Goal: Task Accomplishment & Management: Manage account settings

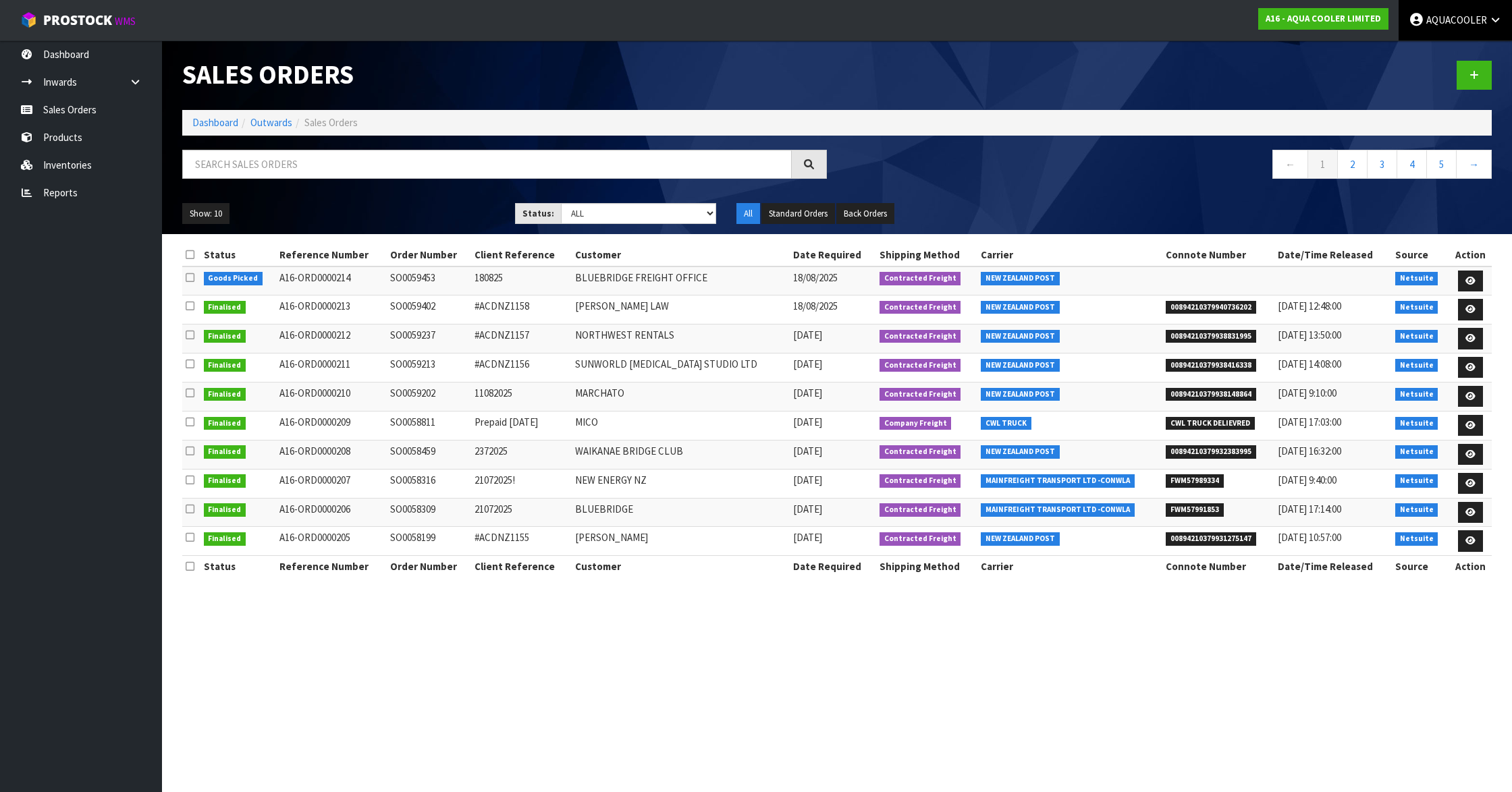
click at [1462, 22] on span "AQUACOOLER" at bounding box center [1457, 19] width 61 height 13
click at [1438, 45] on link "Logout" at bounding box center [1459, 53] width 107 height 19
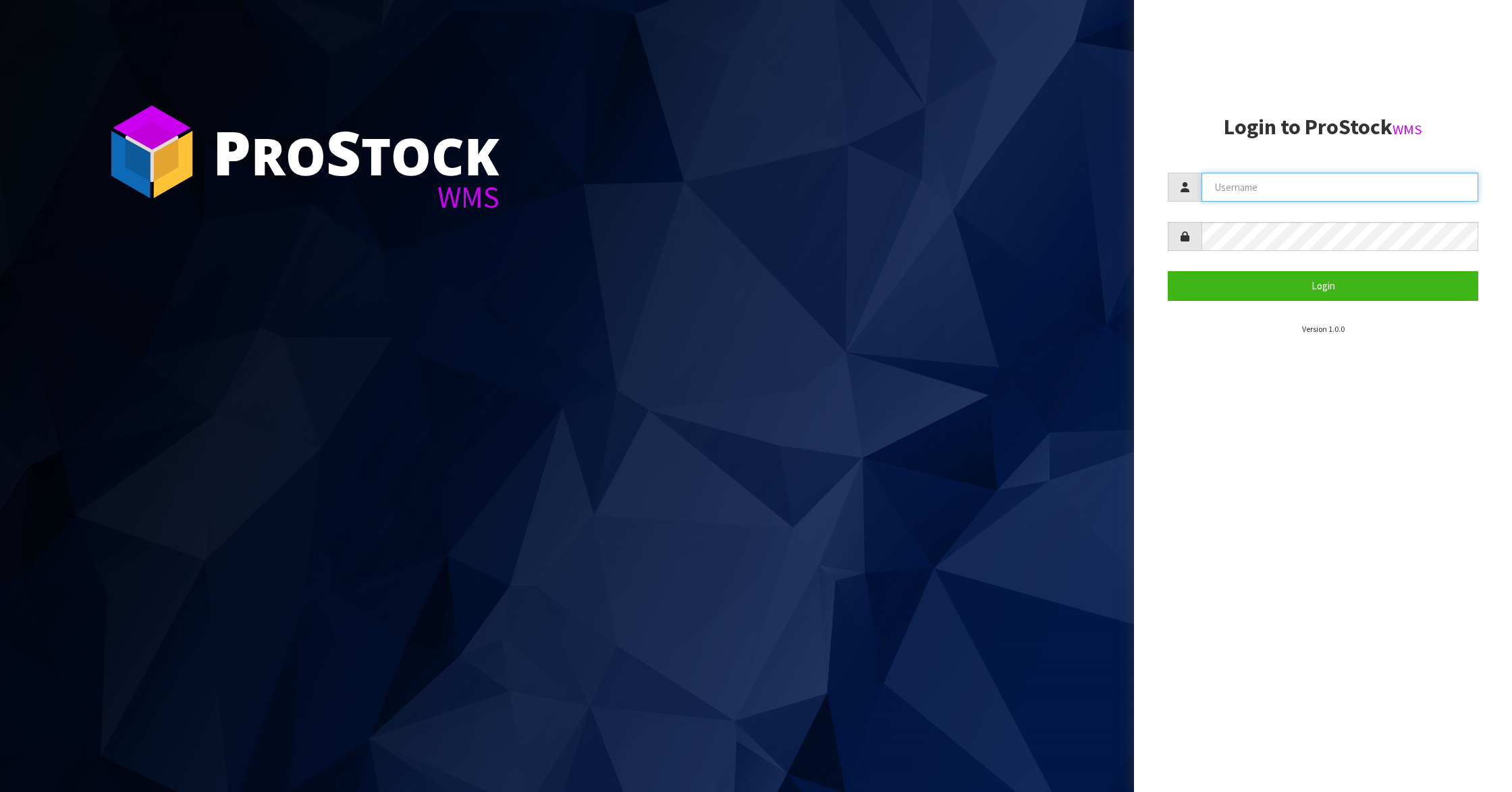
click at [1291, 182] on input "text" at bounding box center [1340, 187] width 277 height 29
type input "IMAGING"
click at [1370, 281] on button "Login" at bounding box center [1323, 285] width 310 height 29
